Goal: Check status: Check status

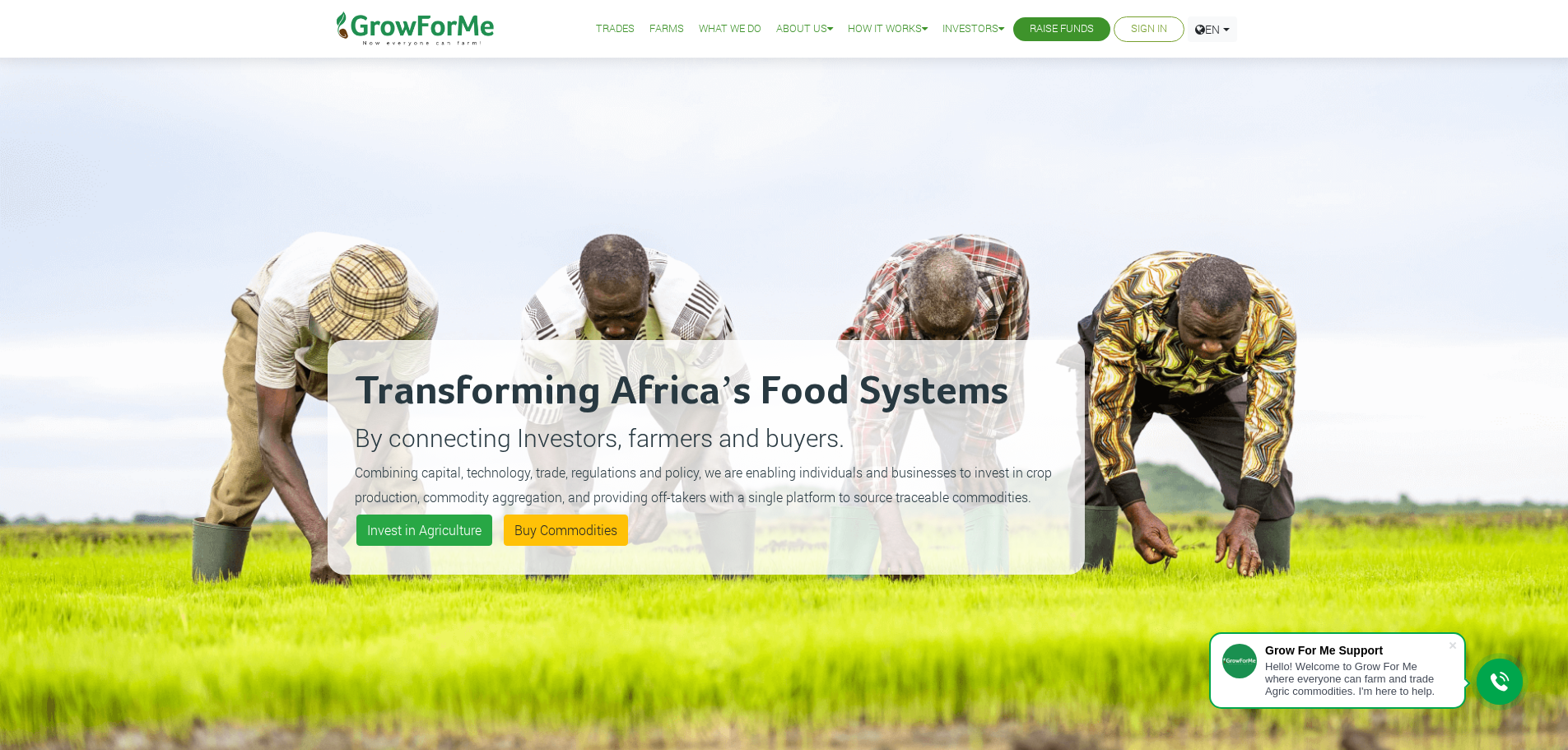
click at [1147, 31] on link "Sign In" at bounding box center [1149, 29] width 36 height 17
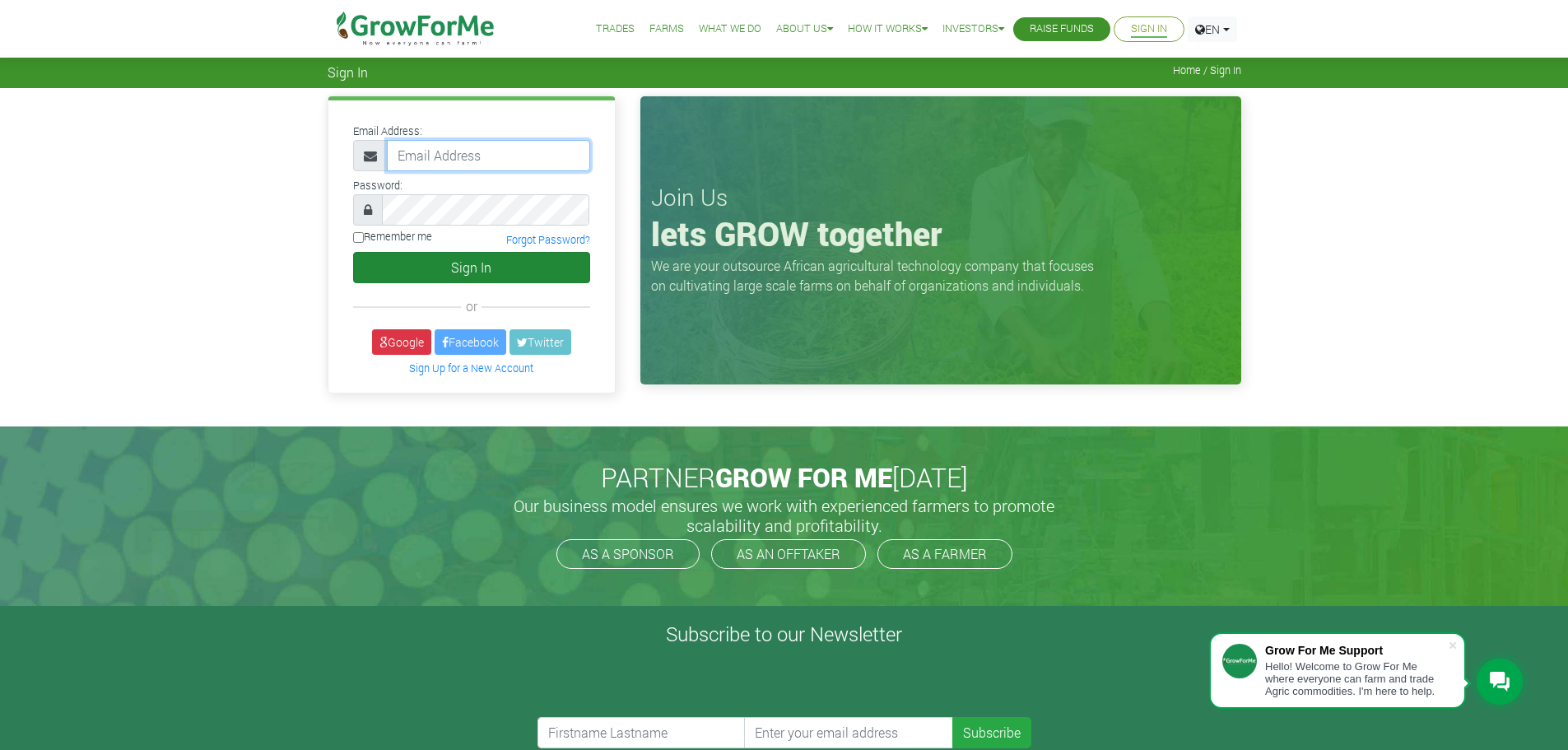
type input "frederickquaye@gmail.com"
click at [469, 258] on button "Sign In" at bounding box center [471, 268] width 237 height 32
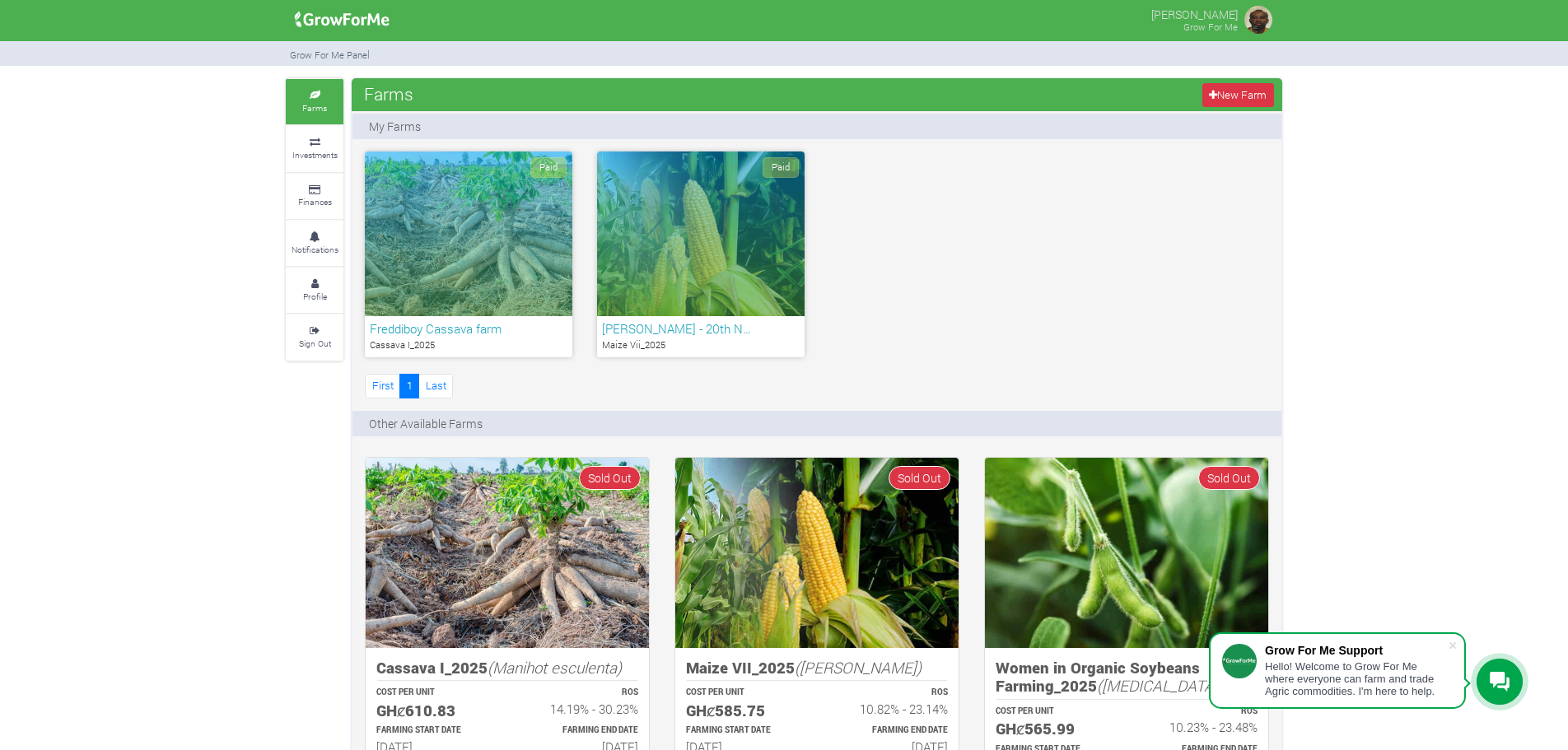
click at [458, 244] on div "Paid" at bounding box center [469, 233] width 208 height 165
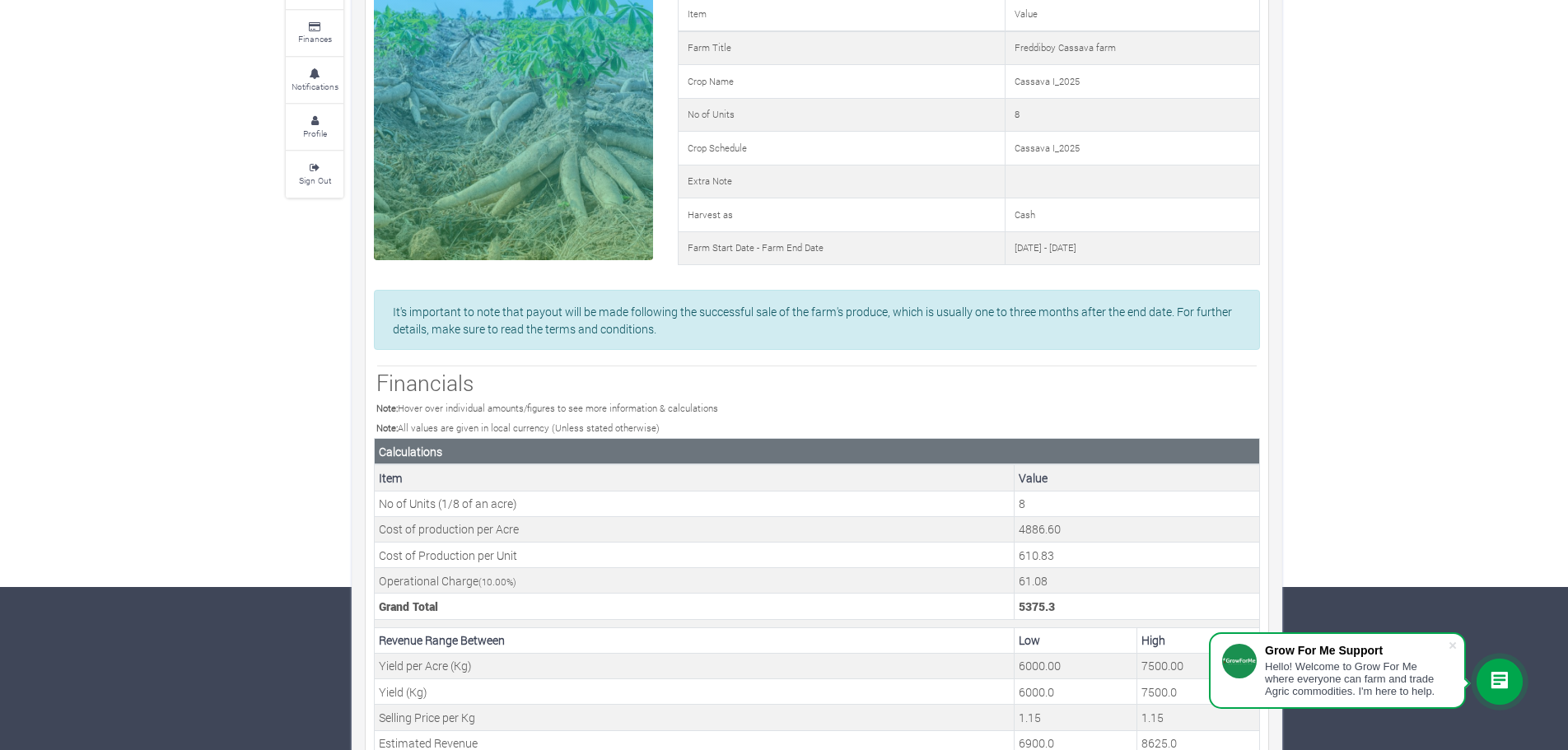
scroll to position [82, 0]
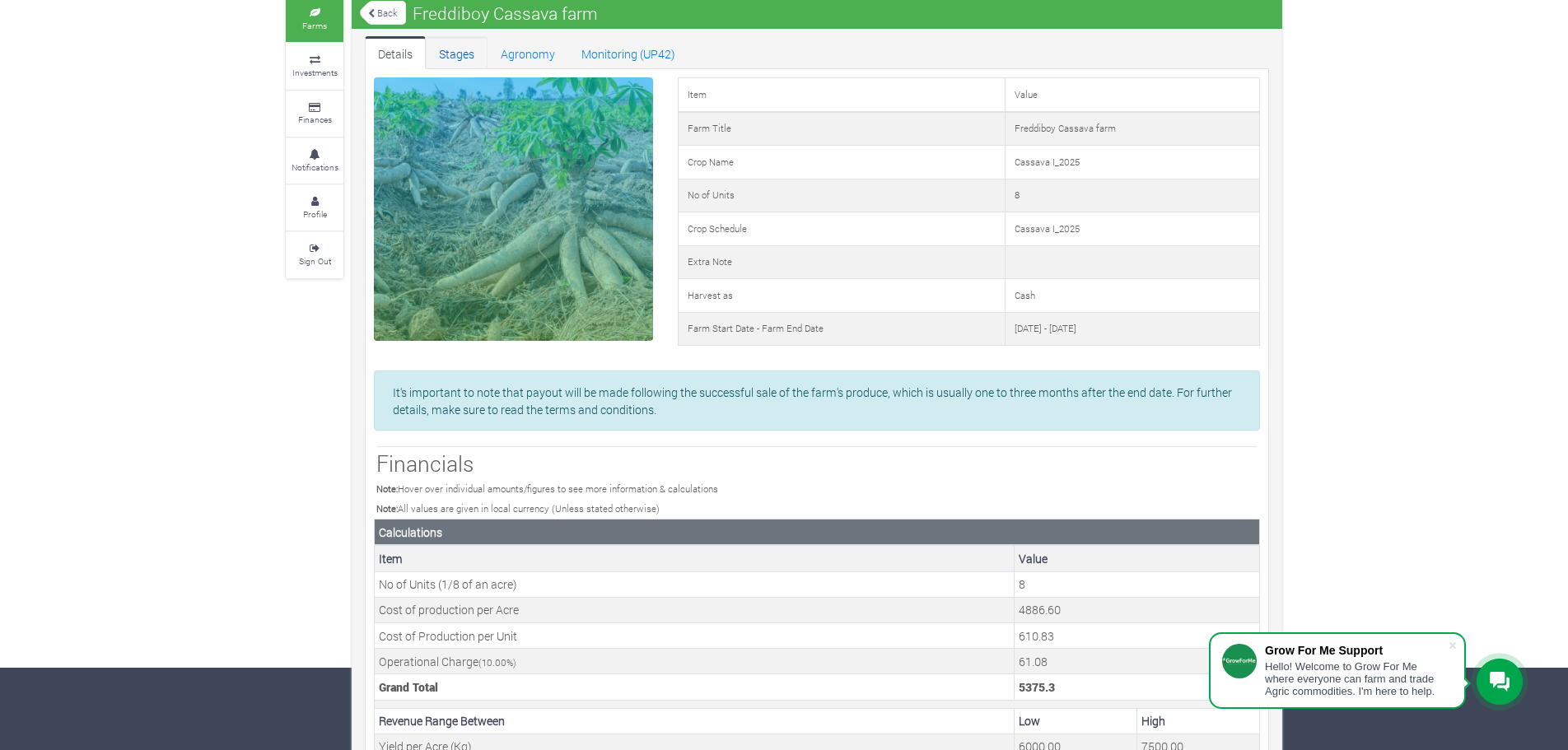
click at [465, 50] on link "Stages" at bounding box center [457, 52] width 62 height 33
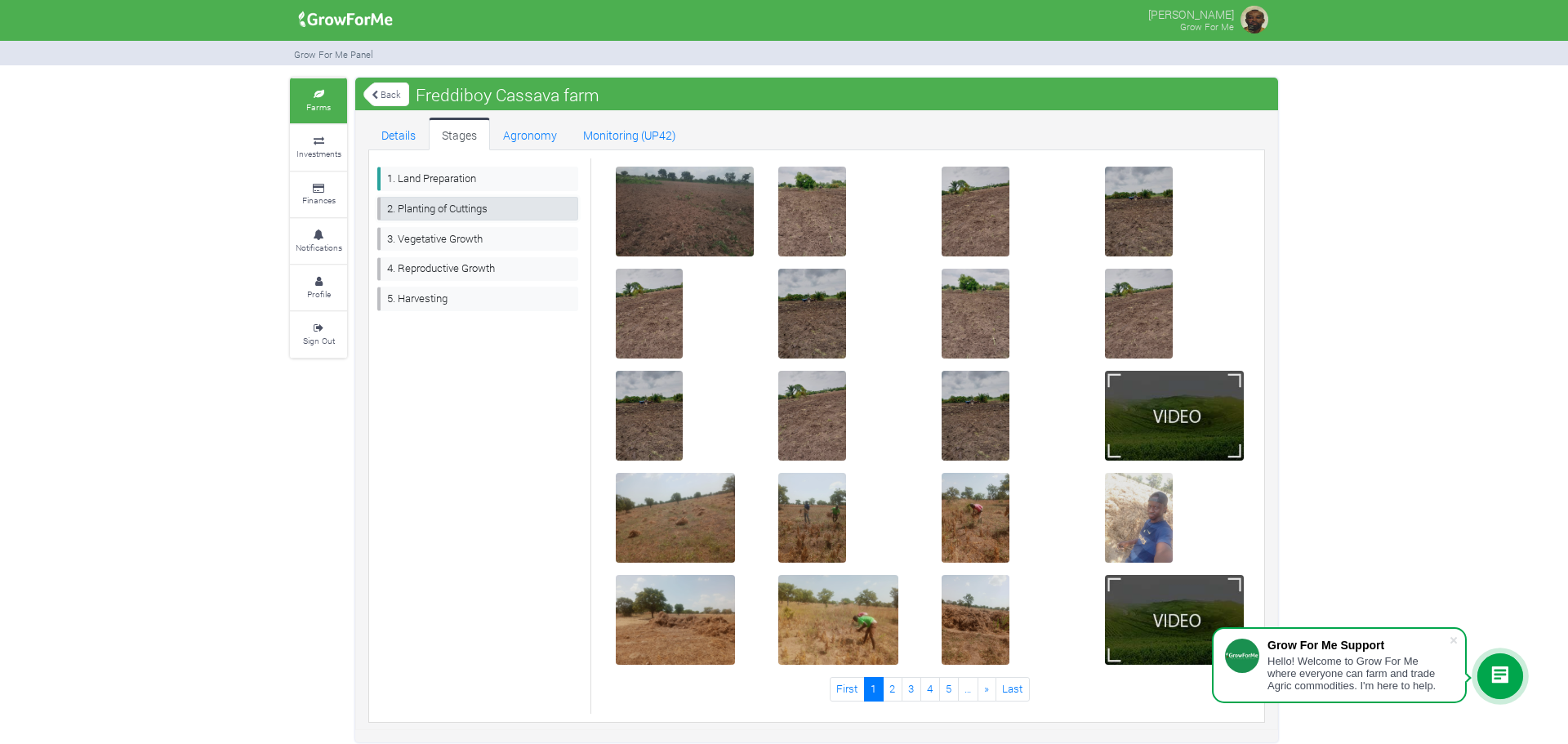
click at [436, 205] on link "2. Planting of Cuttings" at bounding box center [477, 209] width 201 height 24
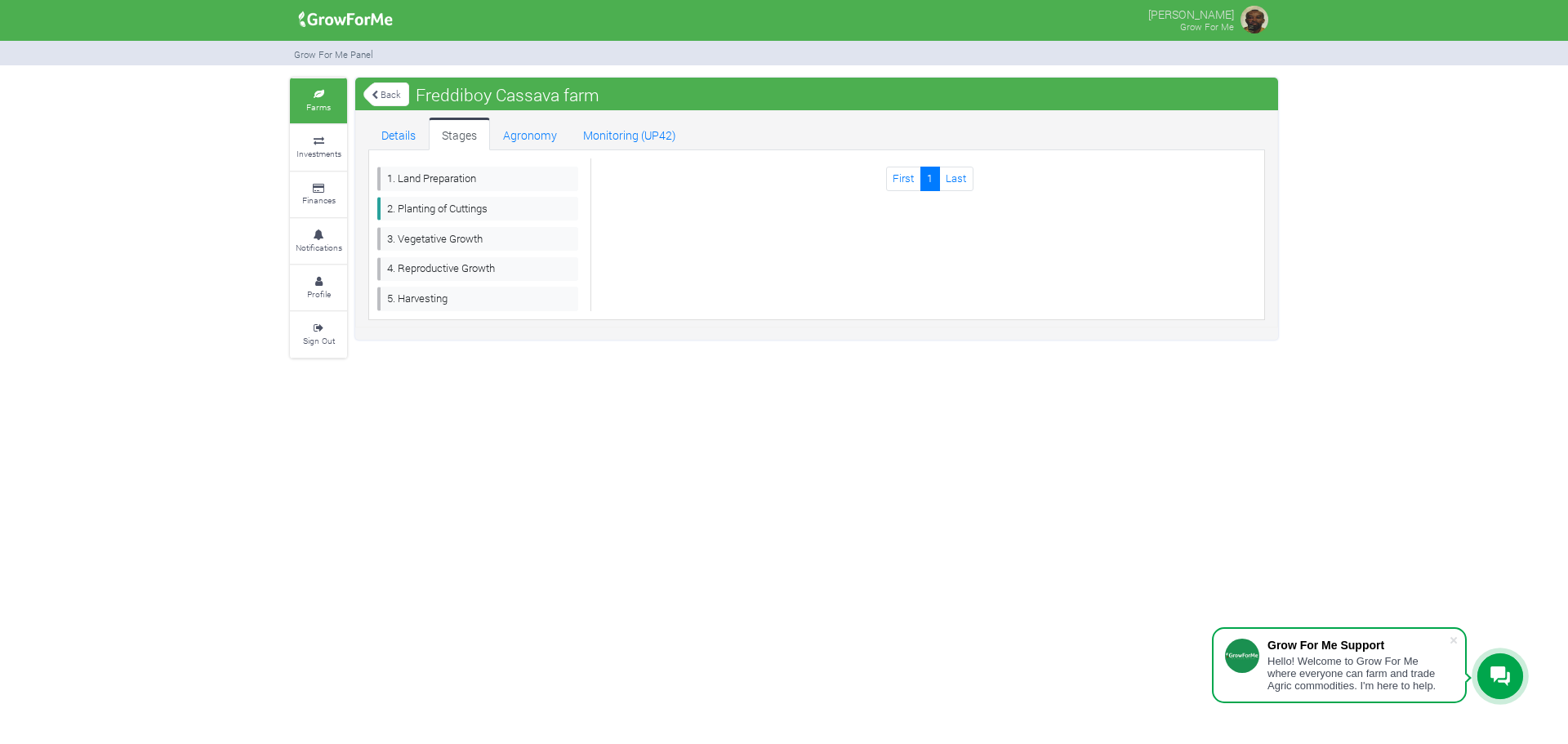
click at [326, 97] on icon at bounding box center [319, 95] width 49 height 8
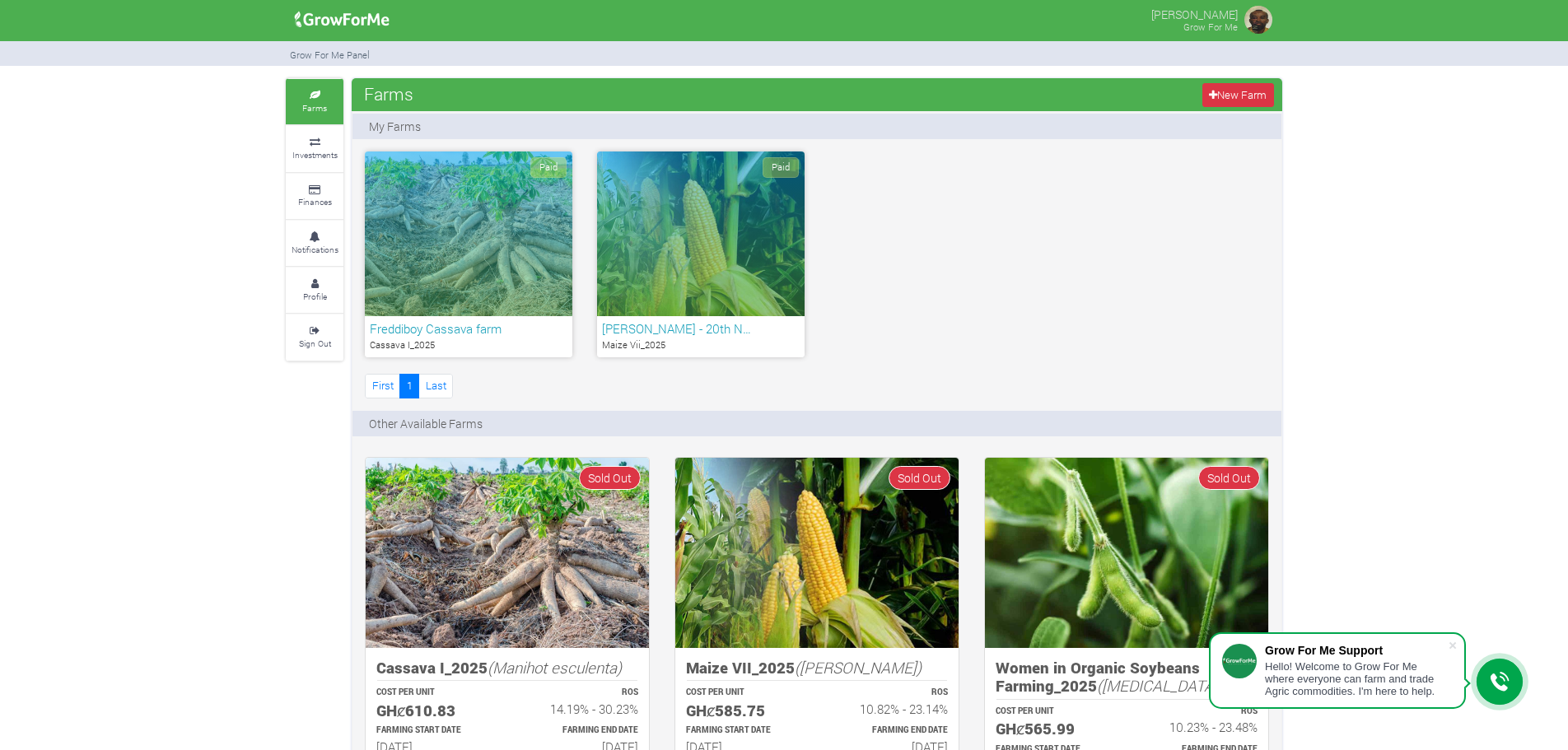
click at [717, 237] on div "Paid" at bounding box center [701, 233] width 208 height 165
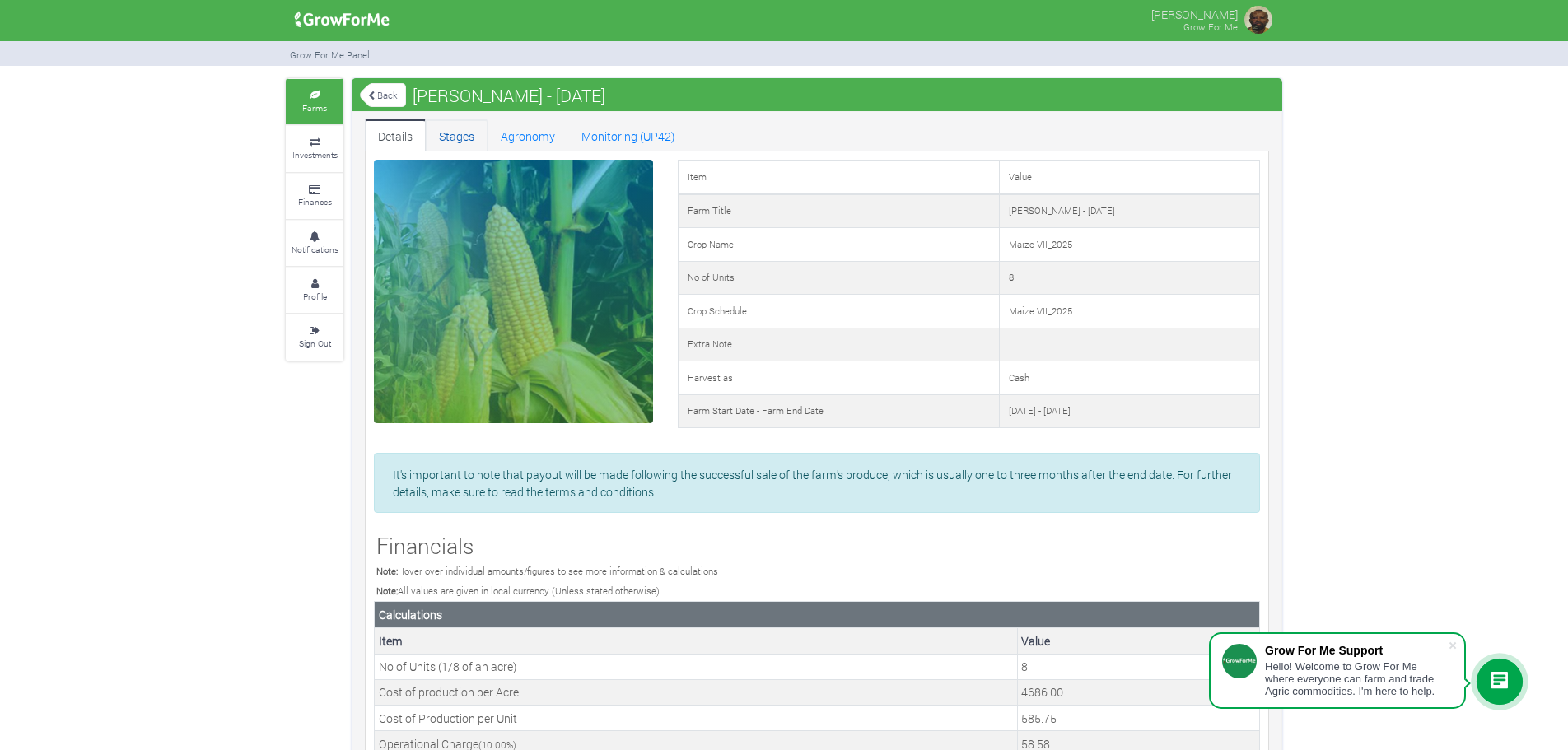
click at [453, 135] on link "Stages" at bounding box center [457, 135] width 62 height 33
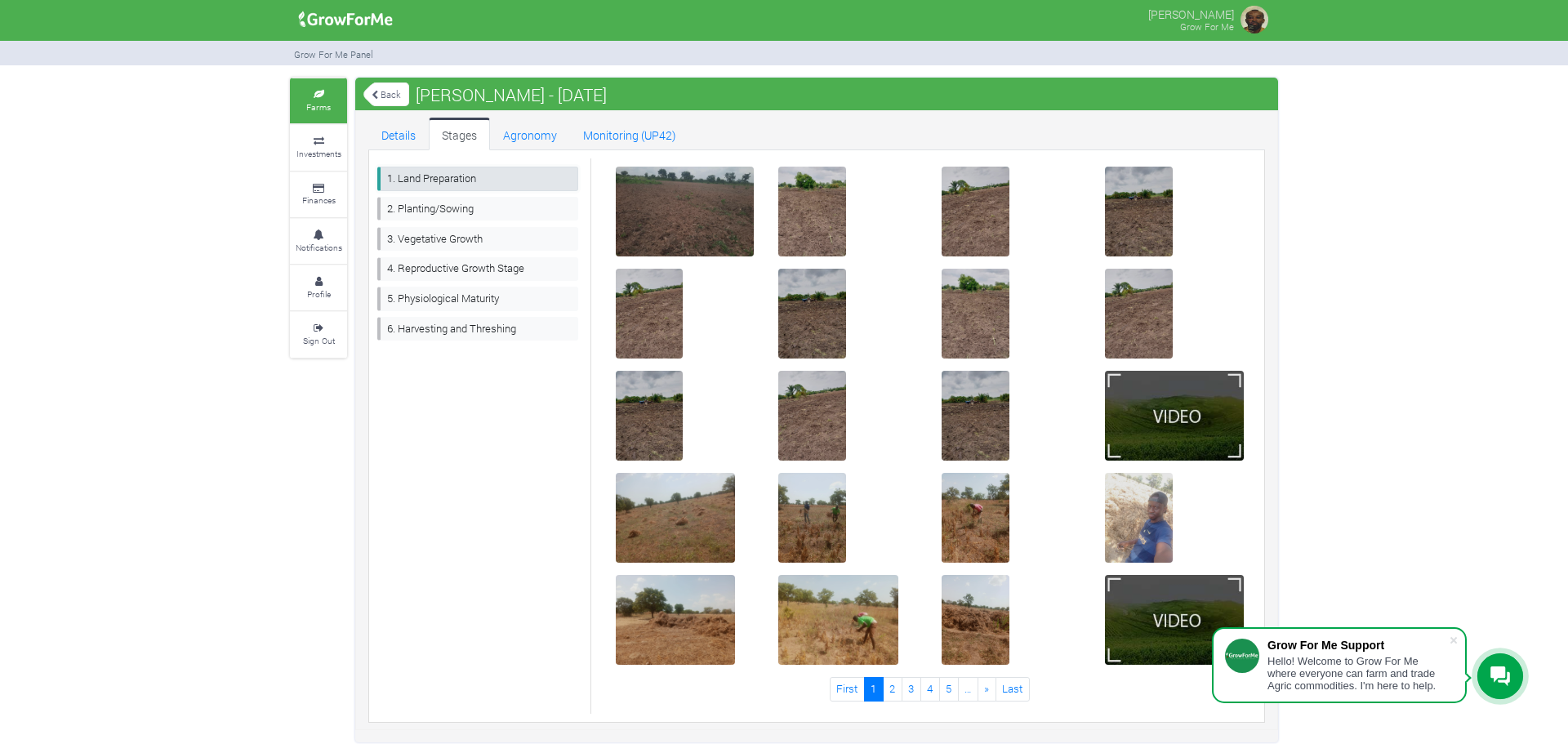
click at [438, 174] on link "1. Land Preparation" at bounding box center [477, 178] width 201 height 24
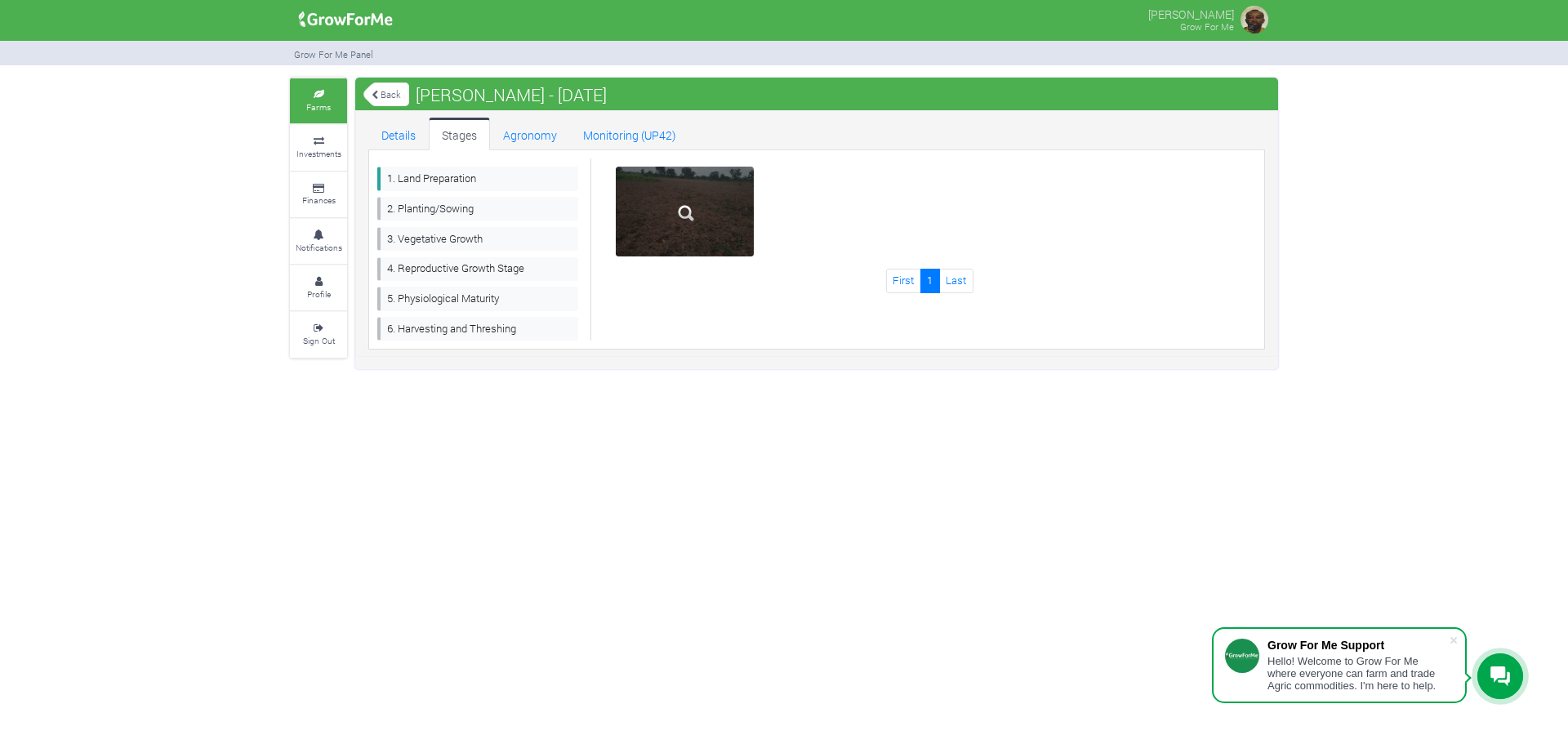
click at [701, 224] on img at bounding box center [686, 214] width 53 height 53
